Goal: Task Accomplishment & Management: Manage account settings

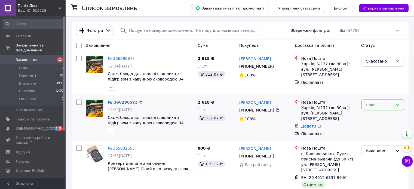
click at [378, 107] on div "Нове" at bounding box center [379, 105] width 27 height 6
click at [381, 118] on li "Прийнято" at bounding box center [382, 117] width 42 height 10
click at [27, 126] on span "[DEMOGRAPHIC_DATA]" at bounding box center [36, 128] width 40 height 5
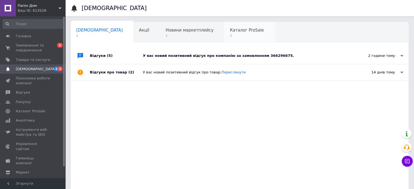
click at [230, 28] on span "Каталог ProSale" at bounding box center [247, 30] width 34 height 5
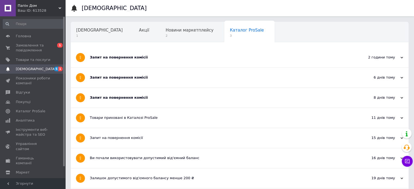
click at [118, 58] on div "Запит на повернення комісії" at bounding box center [219, 57] width 259 height 5
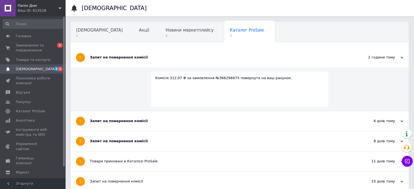
click at [116, 122] on div "Запит на повернення комісії" at bounding box center [219, 121] width 259 height 5
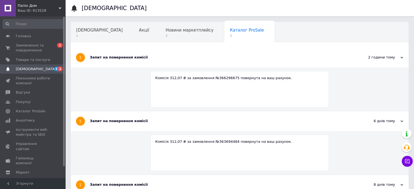
click at [122, 184] on div "Запит на повернення комісії" at bounding box center [219, 184] width 259 height 5
click at [165, 34] on span "2" at bounding box center [189, 36] width 48 height 4
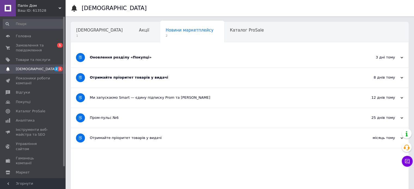
click at [111, 55] on div "Оновлення розділу «Покупці»" at bounding box center [219, 57] width 259 height 5
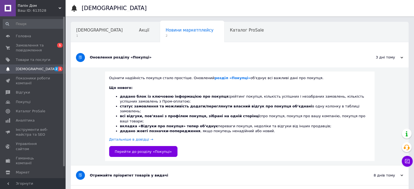
click at [108, 173] on div "Отримайте пріоритет товарів у видачі" at bounding box center [219, 175] width 259 height 5
click at [87, 31] on span "[DEMOGRAPHIC_DATA]" at bounding box center [99, 30] width 47 height 5
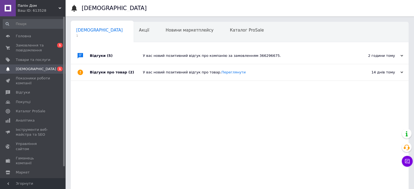
click at [224, 56] on div "У вас новий позитивний відгук про компанію за замовленням 366296675." at bounding box center [246, 55] width 206 height 5
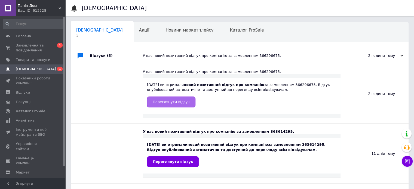
click at [162, 102] on span "Переглянути відгук" at bounding box center [171, 102] width 37 height 4
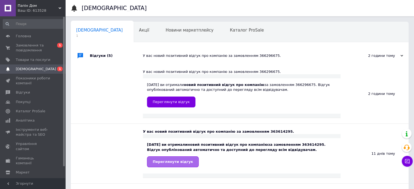
click at [171, 163] on span "Переглянути відгук" at bounding box center [173, 162] width 40 height 4
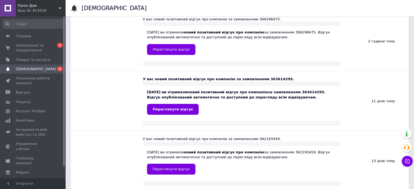
scroll to position [54, 0]
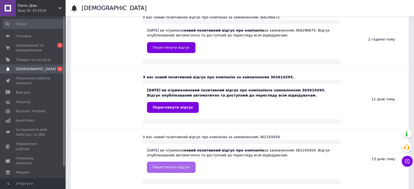
click at [163, 165] on span "Переглянути відгук" at bounding box center [171, 167] width 37 height 4
click at [30, 45] on span "Замовлення та повідомлення" at bounding box center [33, 48] width 35 height 10
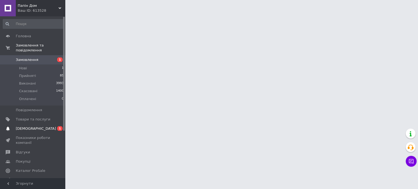
click at [24, 126] on span "[DEMOGRAPHIC_DATA]" at bounding box center [36, 128] width 40 height 5
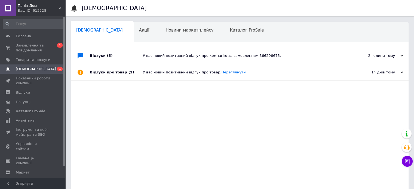
click at [221, 72] on link "Переглянути" at bounding box center [233, 72] width 24 height 4
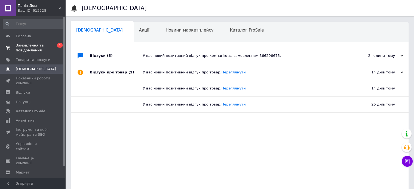
click at [37, 47] on span "Замовлення та повідомлення" at bounding box center [33, 48] width 35 height 10
